Goal: Information Seeking & Learning: Check status

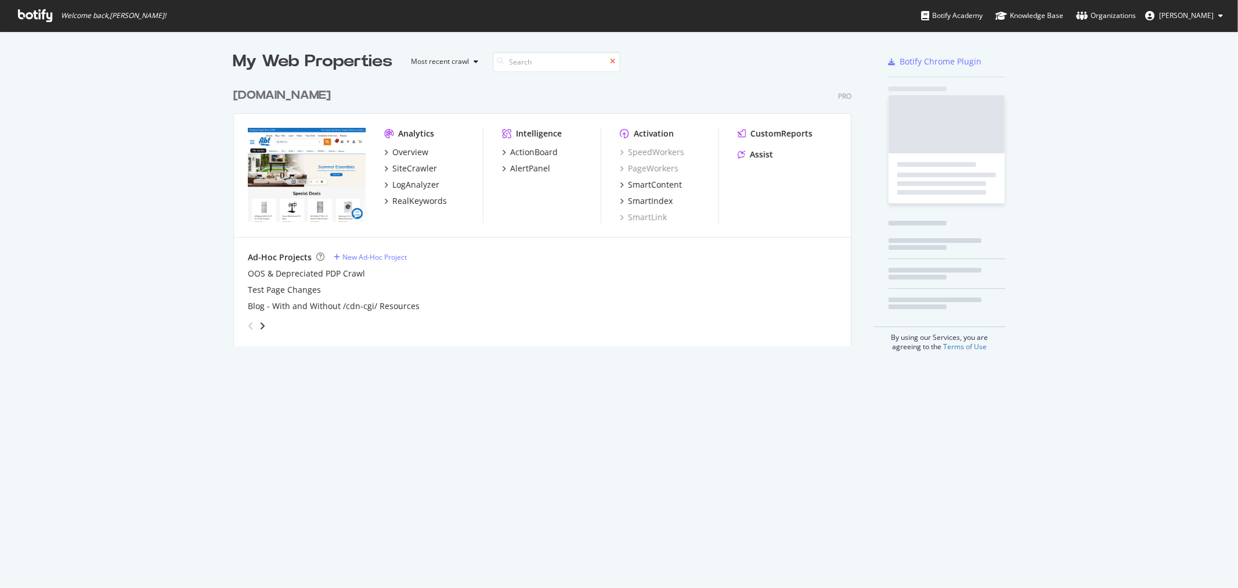
scroll to position [578, 1219]
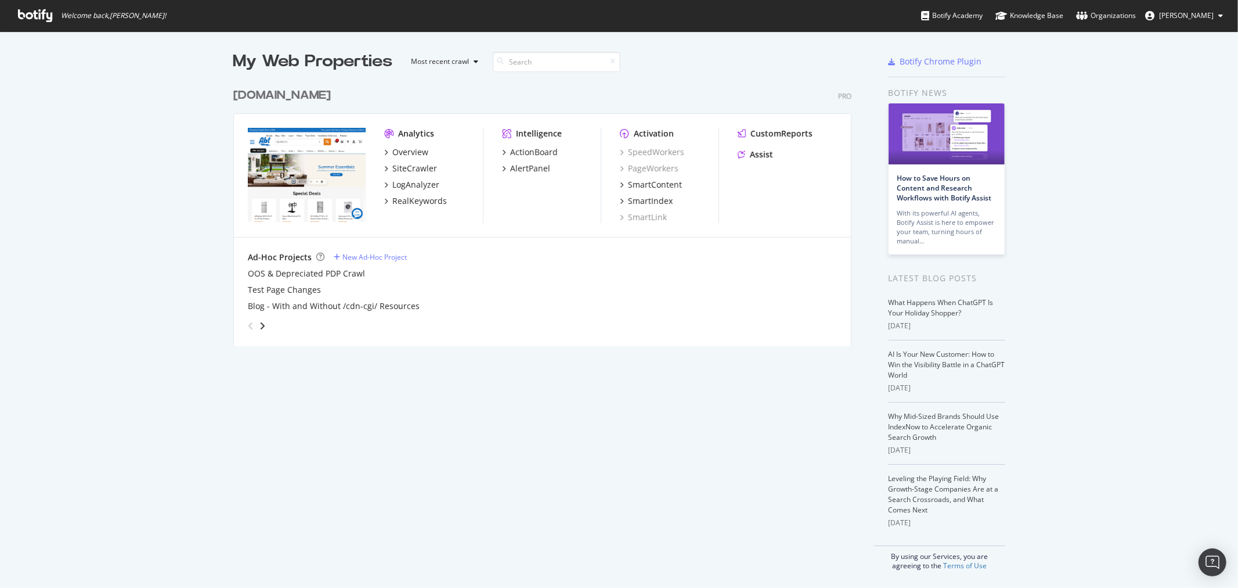
click at [254, 90] on div "[DOMAIN_NAME]" at bounding box center [282, 95] width 98 height 17
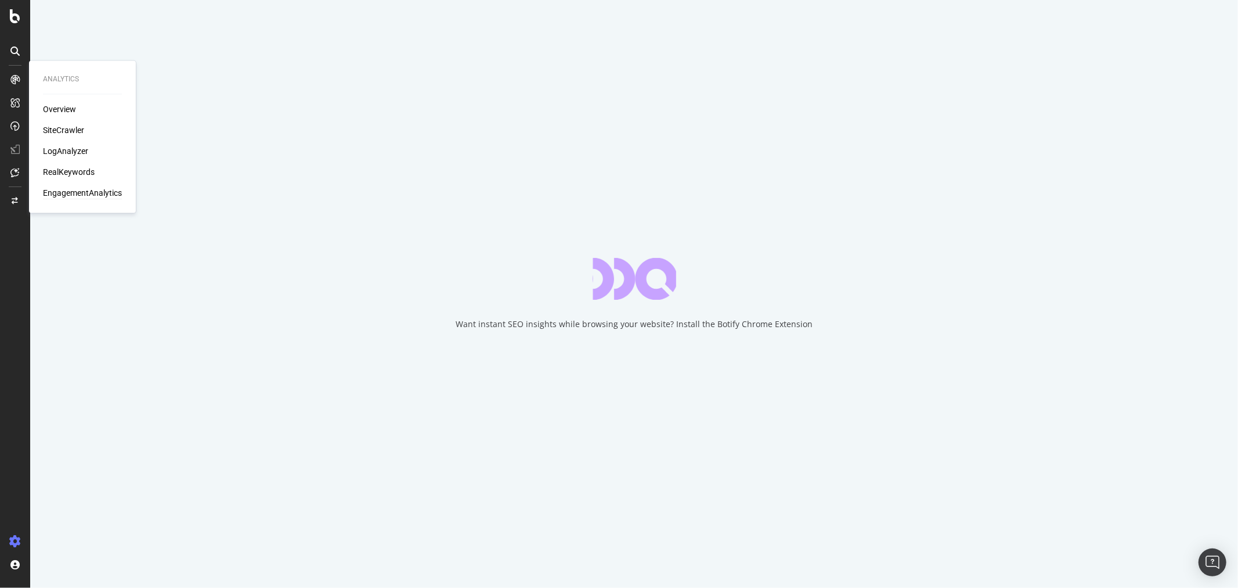
click at [66, 193] on div "EngagementAnalytics" at bounding box center [82, 194] width 79 height 12
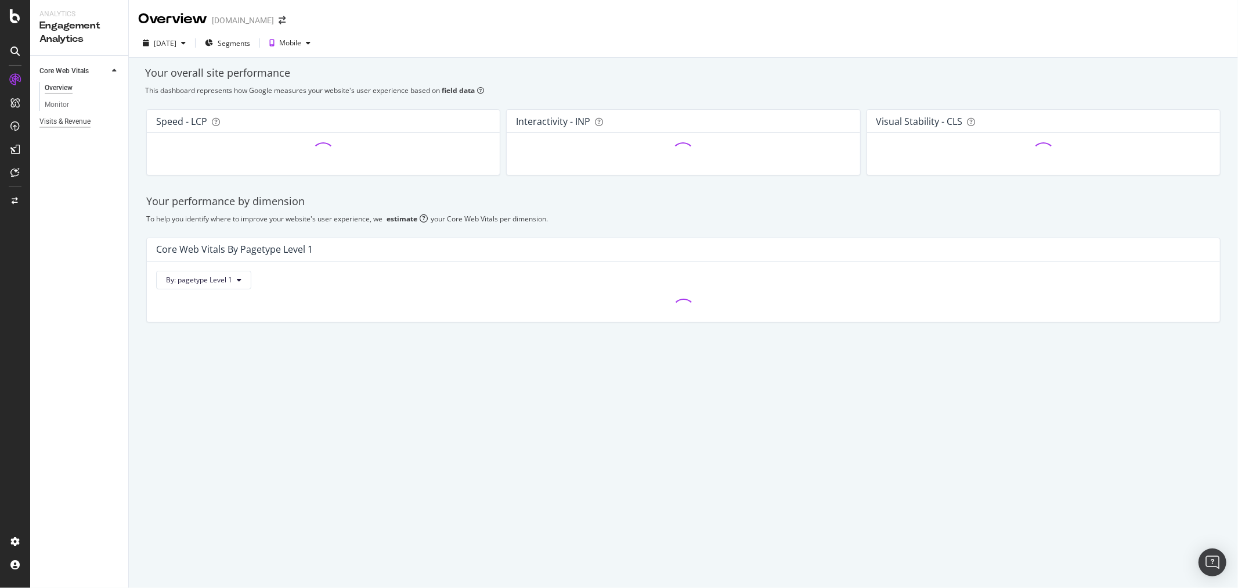
click at [84, 126] on div "Visits & Revenue" at bounding box center [64, 122] width 51 height 12
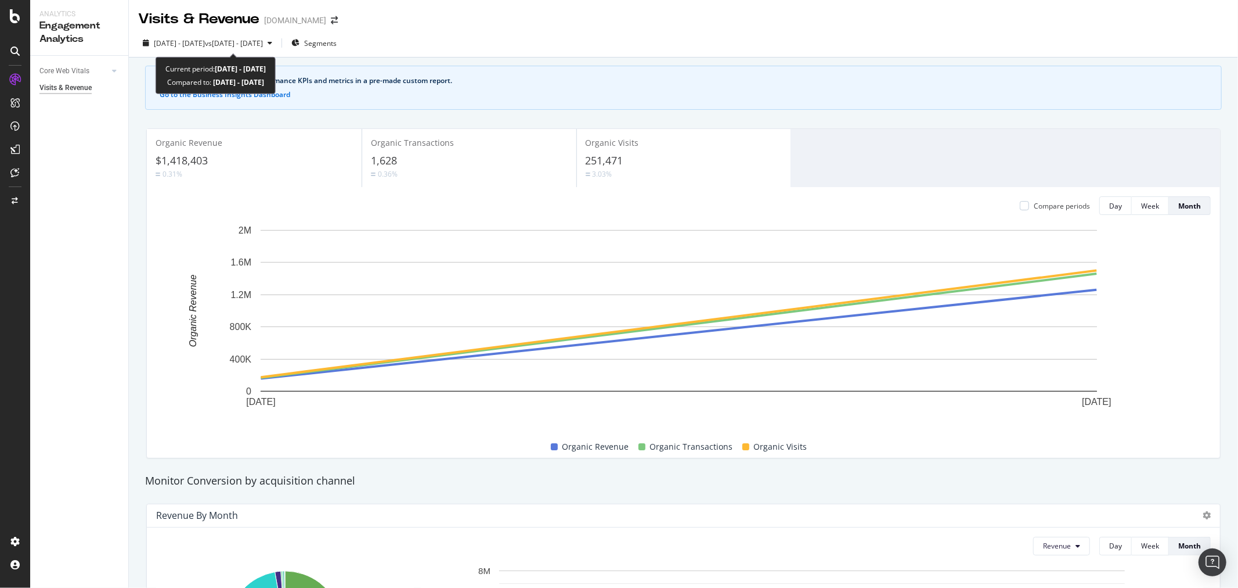
click at [286, 55] on div "2025 Jul. 29th - Aug. 25th vs 2025 Jul. 1st - Jul. 28th Segments" at bounding box center [683, 45] width 1109 height 23
click at [263, 48] on span "vs 2025 Jul. 1st - Jul. 28th" at bounding box center [234, 43] width 58 height 10
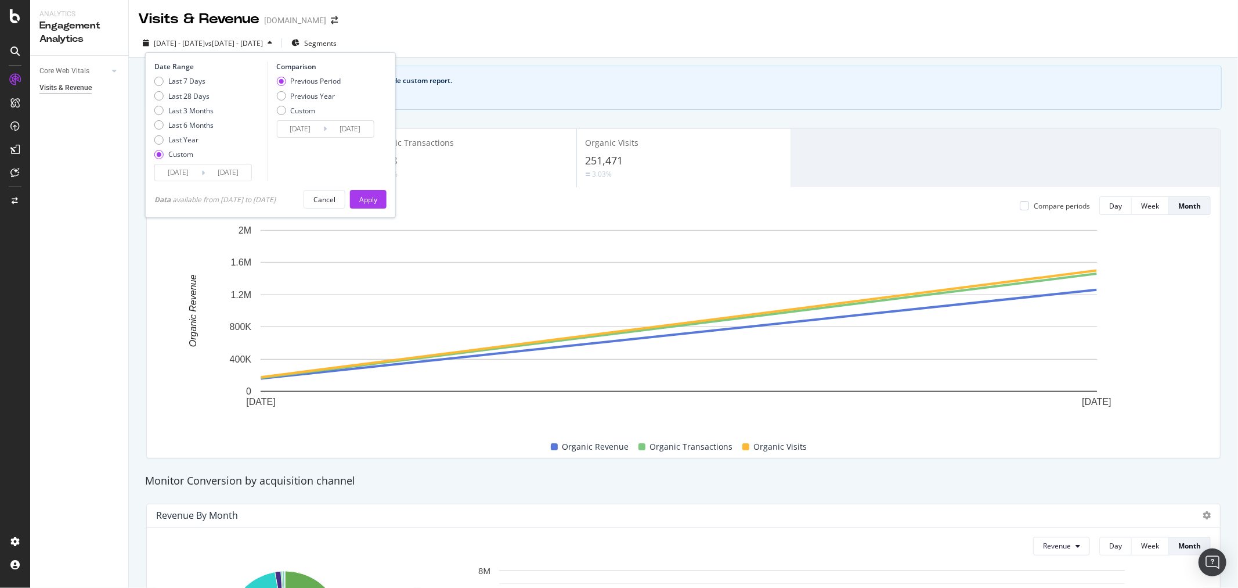
click at [297, 101] on div "Previous Period Previous Year Custom" at bounding box center [308, 98] width 64 height 44
click at [300, 99] on div "Previous Year" at bounding box center [312, 96] width 45 height 10
type input "2024/07/30"
type input "2024/08/26"
click at [374, 199] on div "Apply" at bounding box center [368, 199] width 18 height 10
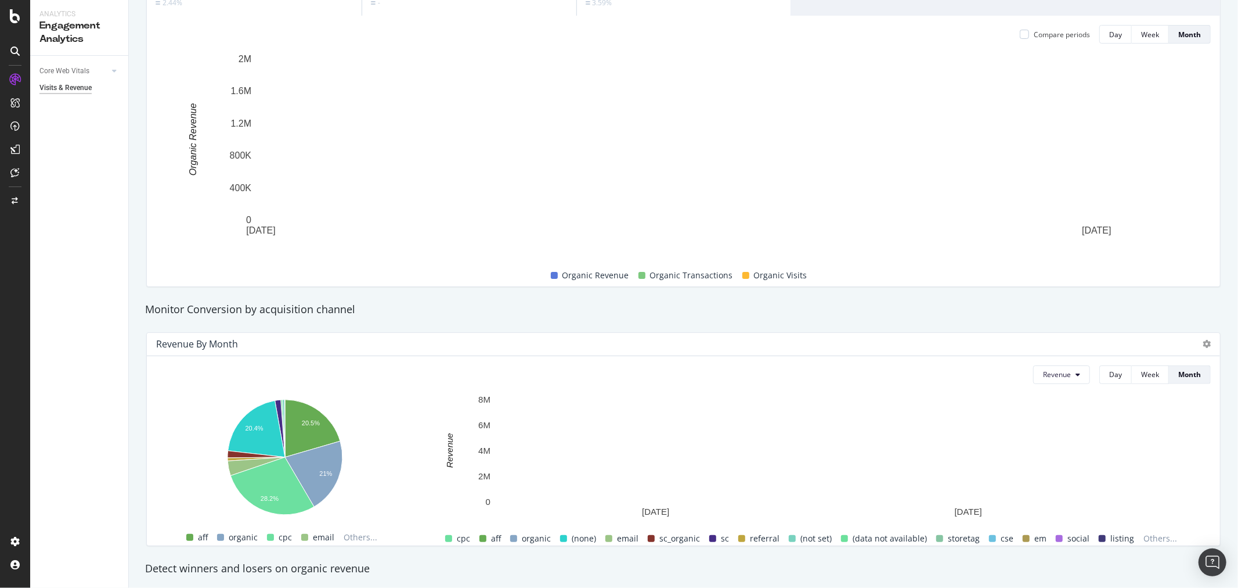
scroll to position [516, 0]
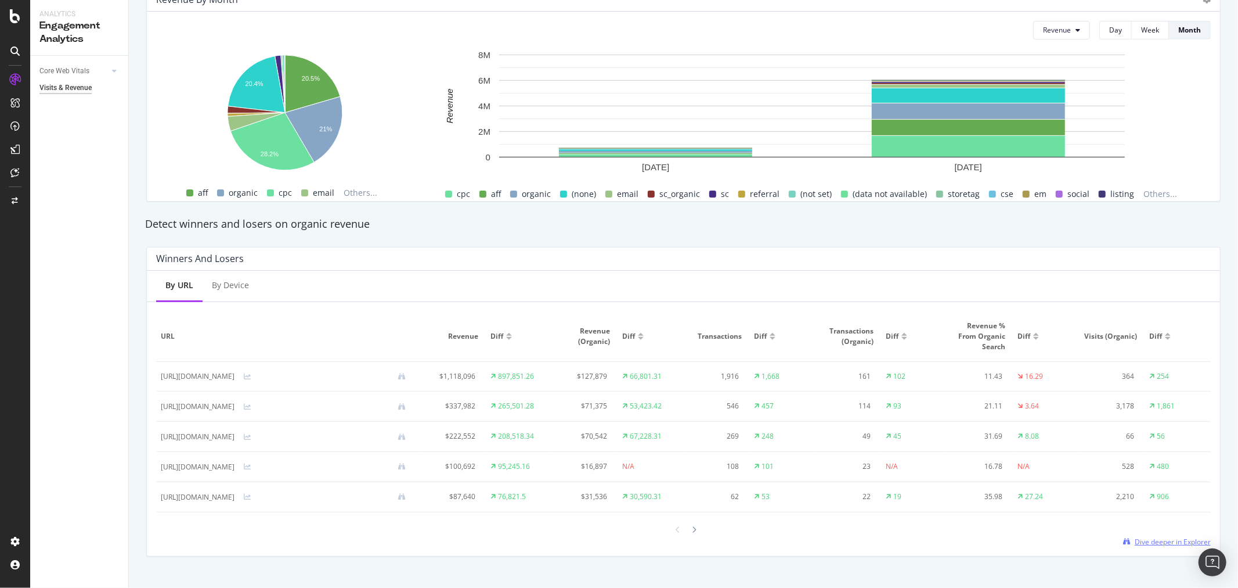
click at [1151, 543] on span "Dive deeper in Explorer" at bounding box center [1173, 541] width 76 height 10
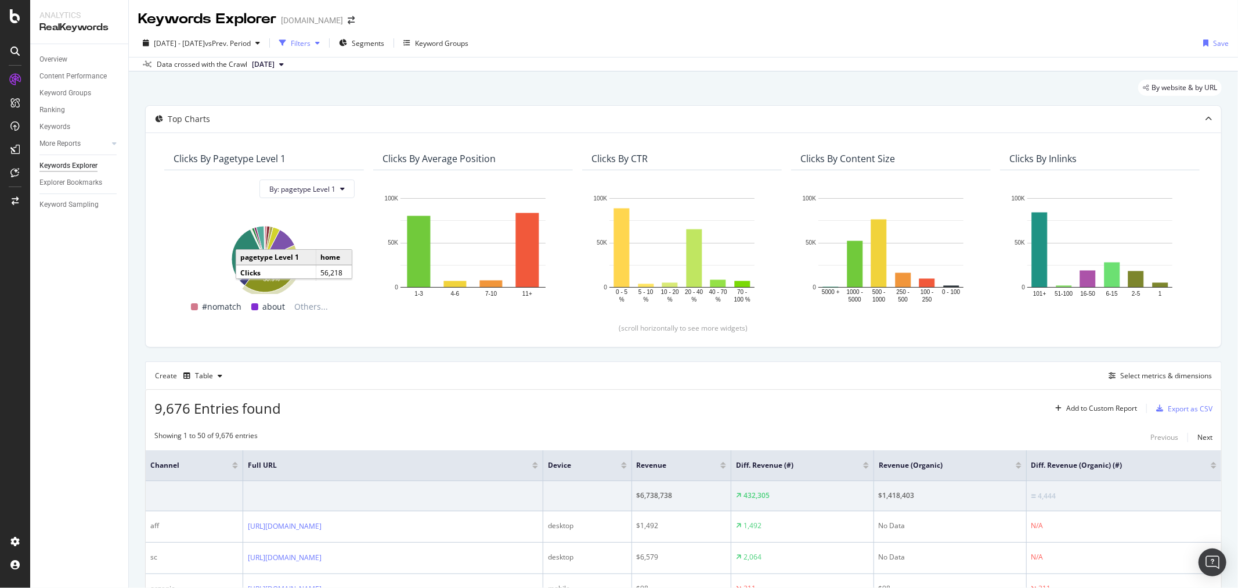
click at [311, 44] on div "Filters" at bounding box center [301, 43] width 20 height 10
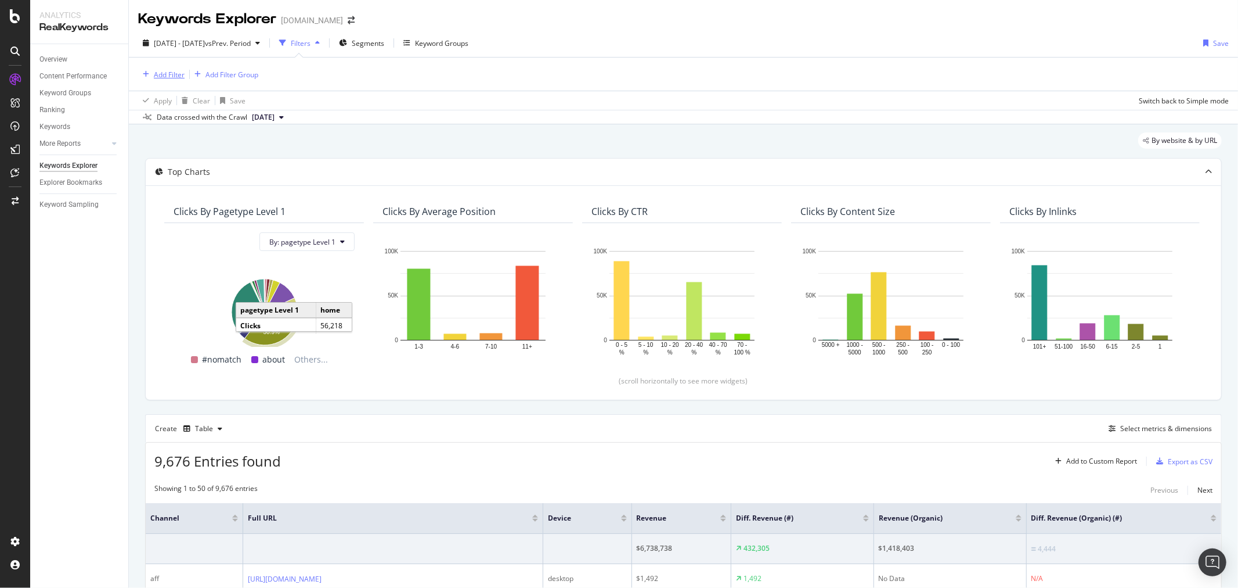
click at [179, 75] on div "Add Filter" at bounding box center [169, 75] width 31 height 10
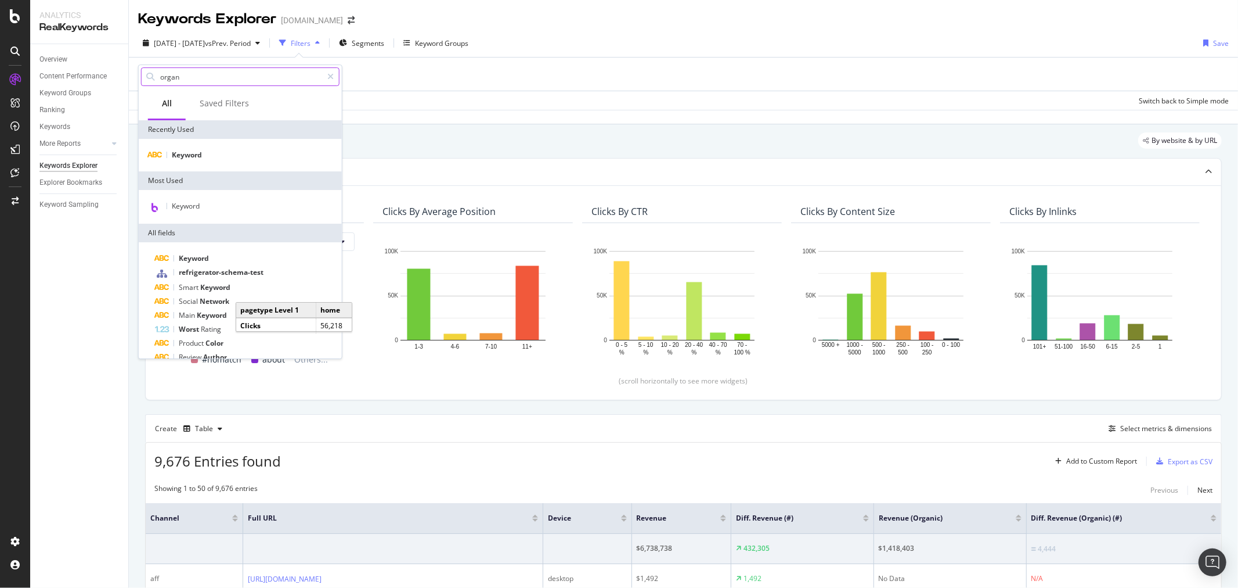
type input "organi"
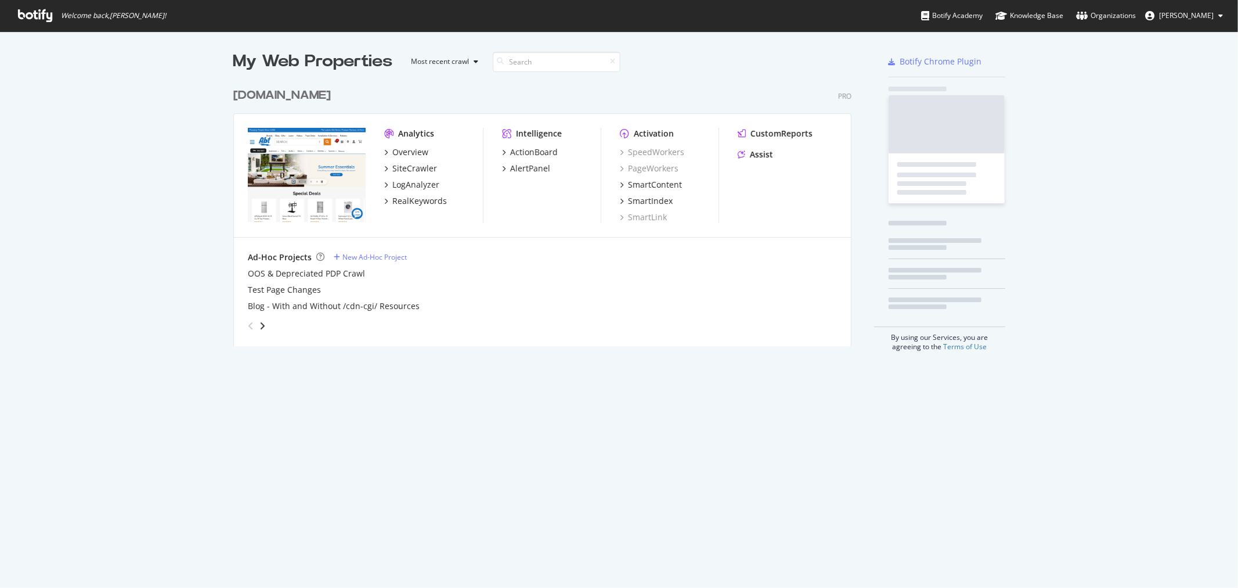
scroll to position [263, 618]
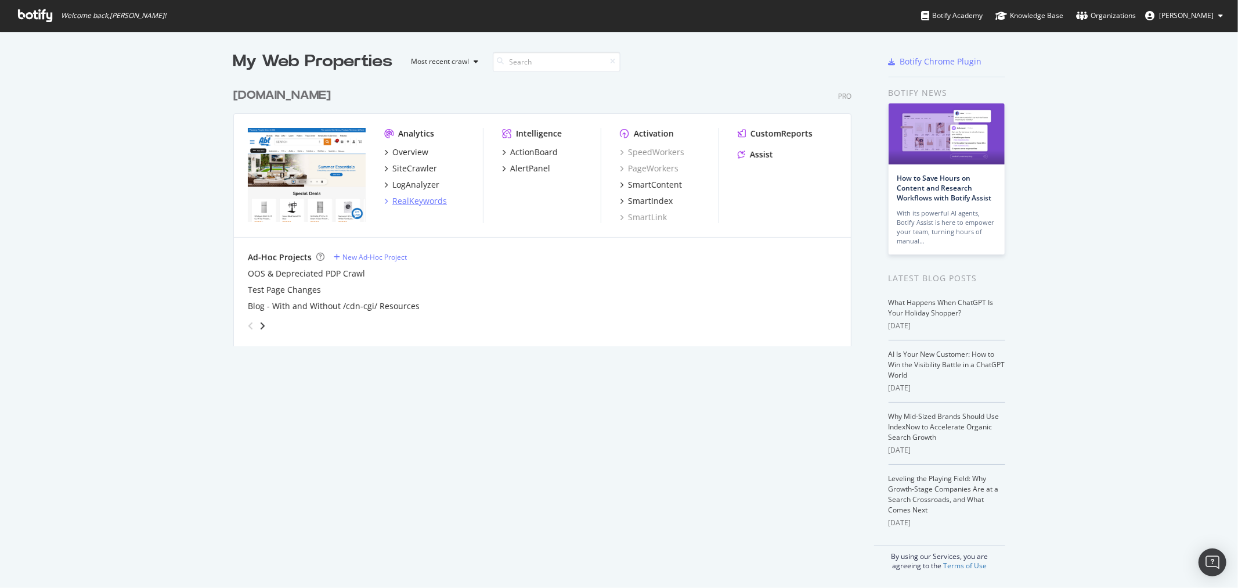
click at [403, 200] on div "RealKeywords" at bounding box center [419, 201] width 55 height 12
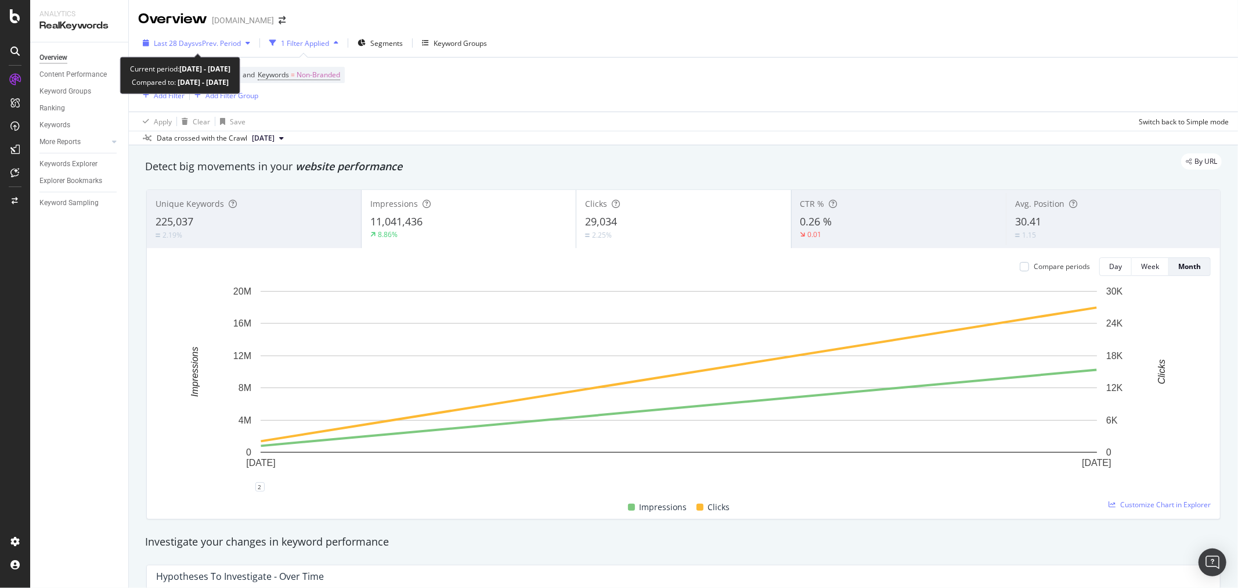
click at [233, 42] on span "vs Prev. Period" at bounding box center [218, 43] width 46 height 10
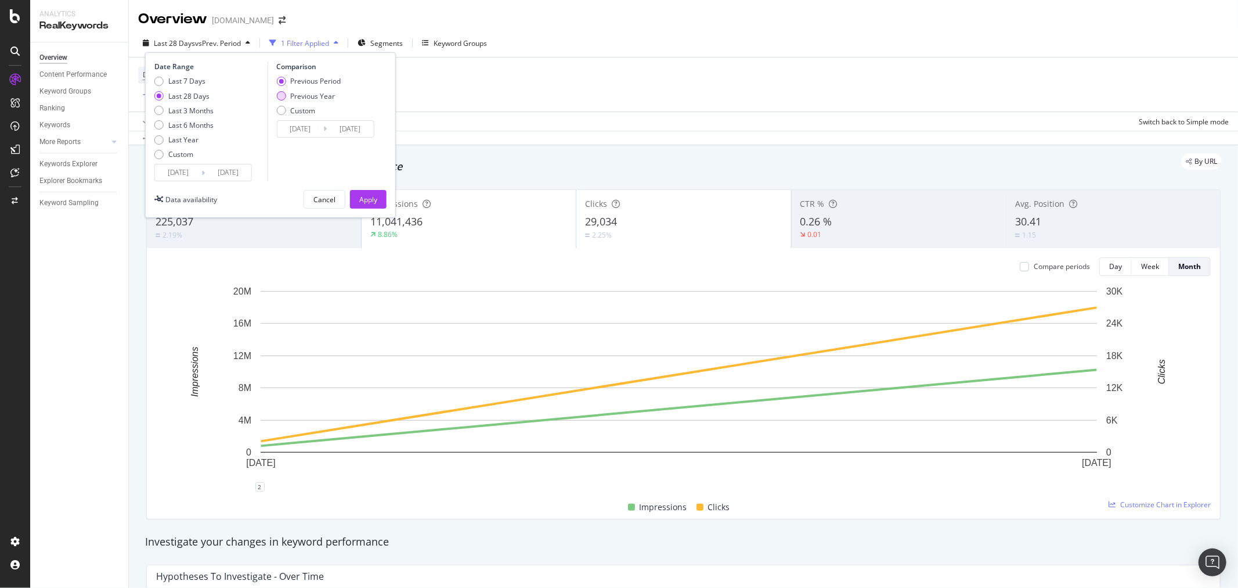
click at [311, 99] on div "Previous Year" at bounding box center [312, 96] width 45 height 10
type input "[DATE]"
click at [356, 199] on button "Apply" at bounding box center [368, 199] width 37 height 19
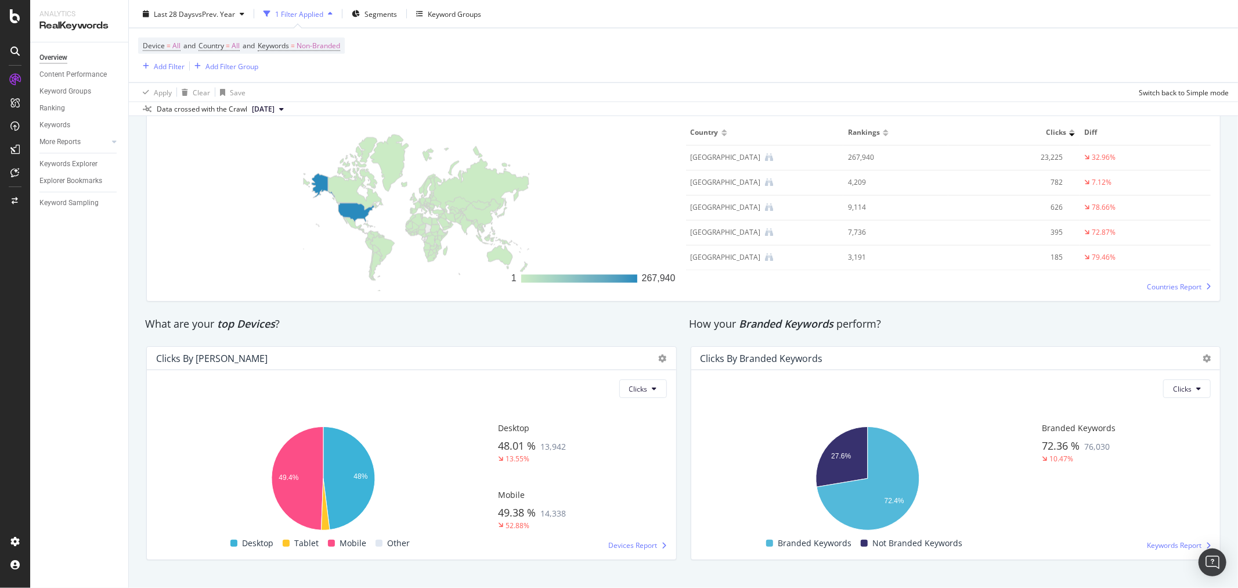
scroll to position [1767, 0]
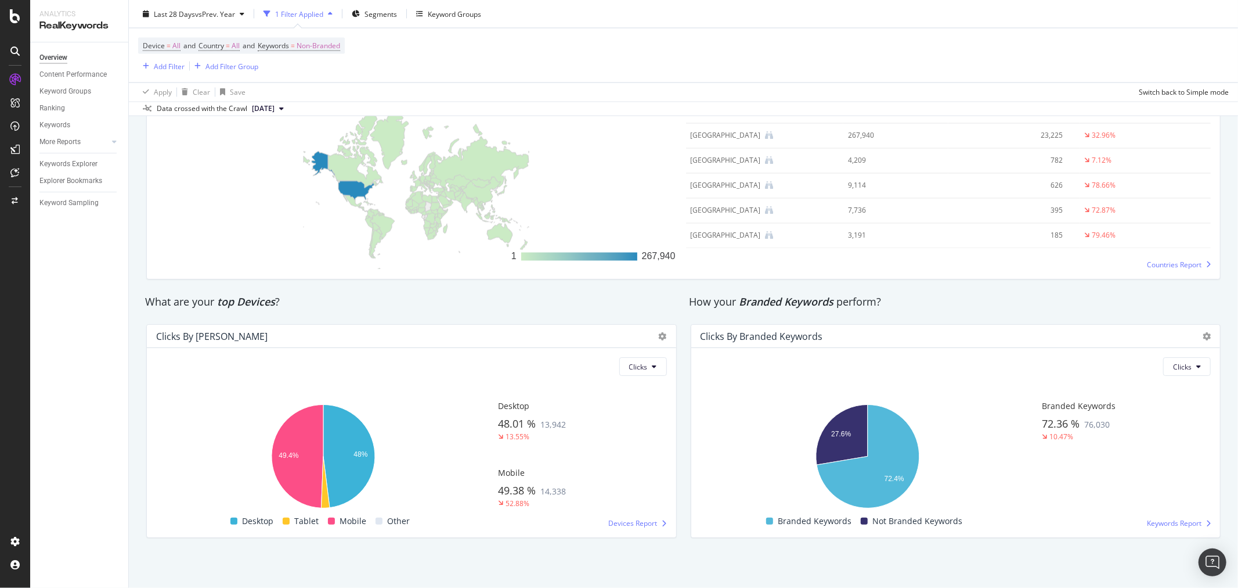
drag, startPoint x: 967, startPoint y: 358, endPoint x: 961, endPoint y: 351, distance: 8.7
click at [967, 358] on div "Clicks" at bounding box center [956, 366] width 511 height 19
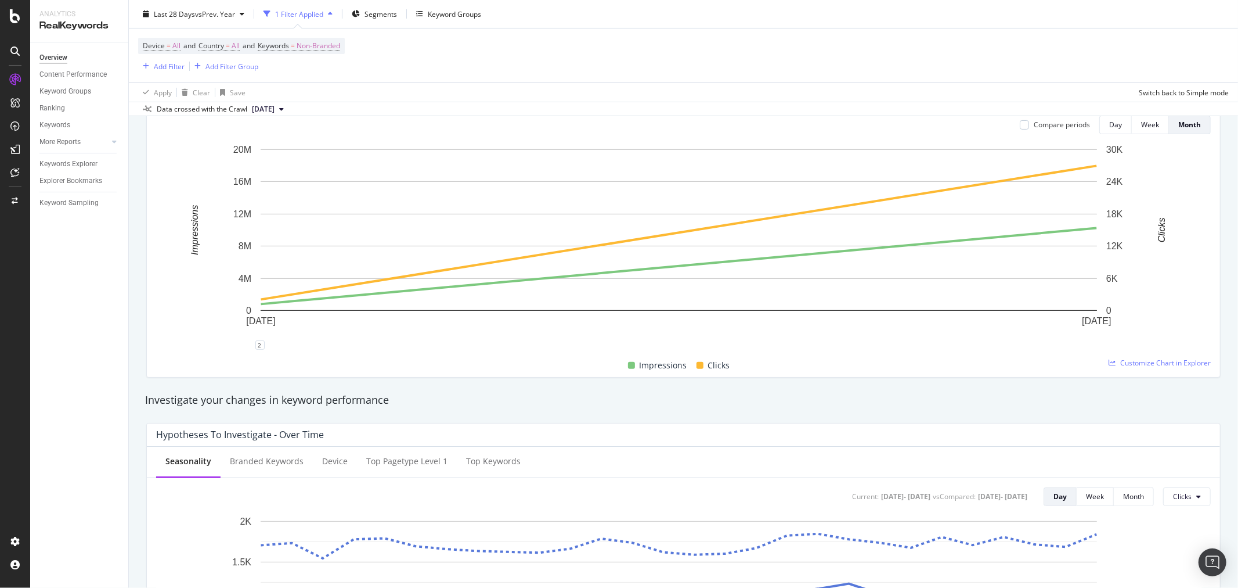
scroll to position [0, 0]
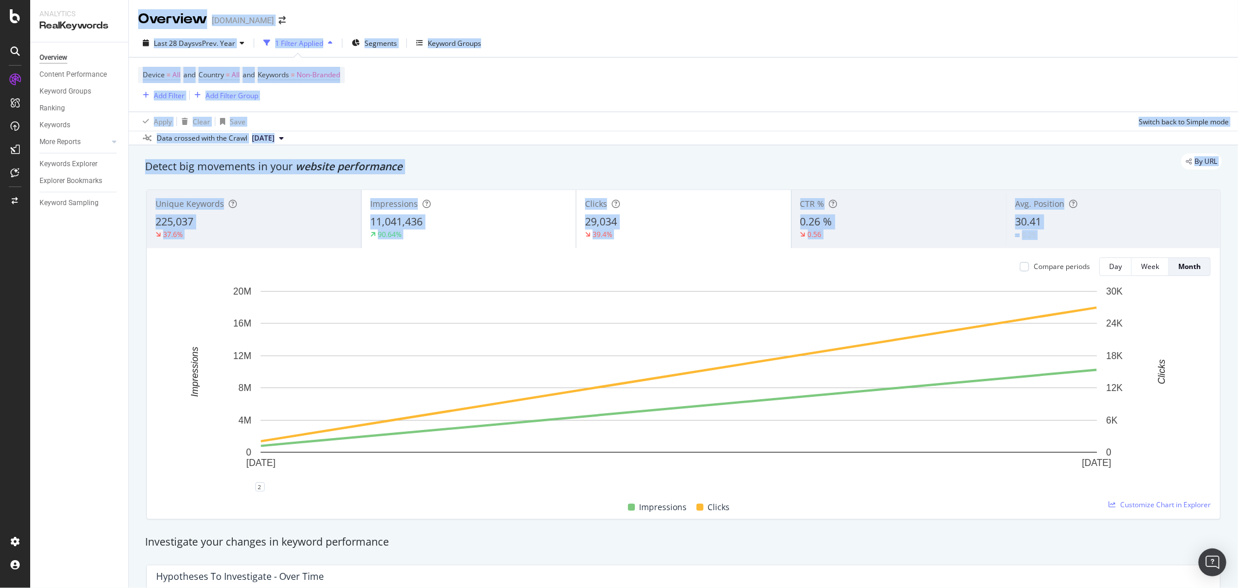
drag, startPoint x: 128, startPoint y: 237, endPoint x: 1058, endPoint y: 248, distance: 930.1
click at [1058, 248] on div "Analytics RealKeywords Overview Content Performance Keyword Groups Ranking Keyw…" at bounding box center [634, 294] width 1208 height 588
click at [694, 256] on div "Compare periods Day Week Month [DATE] [DATE] 0 4M 8M 12M 16M 20M 0 6K 12K 18K 2…" at bounding box center [683, 383] width 1073 height 271
click at [694, 268] on div "Compare periods Day Week Month" at bounding box center [683, 266] width 1055 height 19
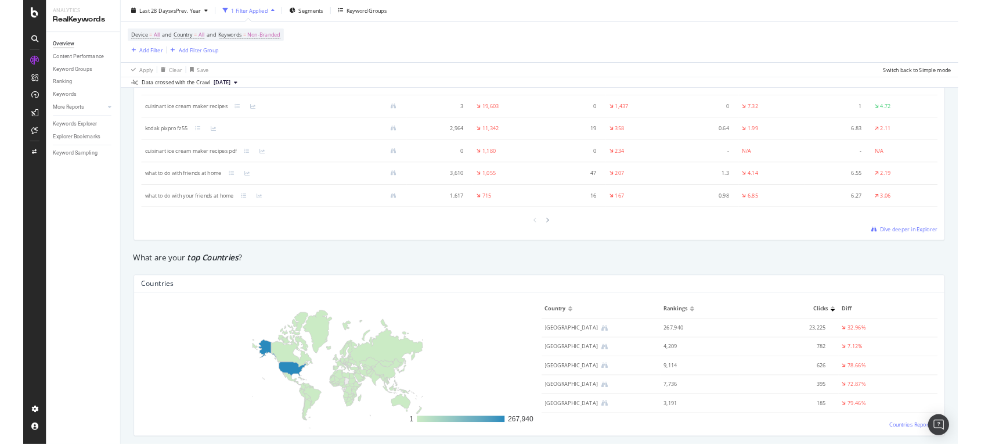
scroll to position [1419, 0]
